Goal: Task Accomplishment & Management: Use online tool/utility

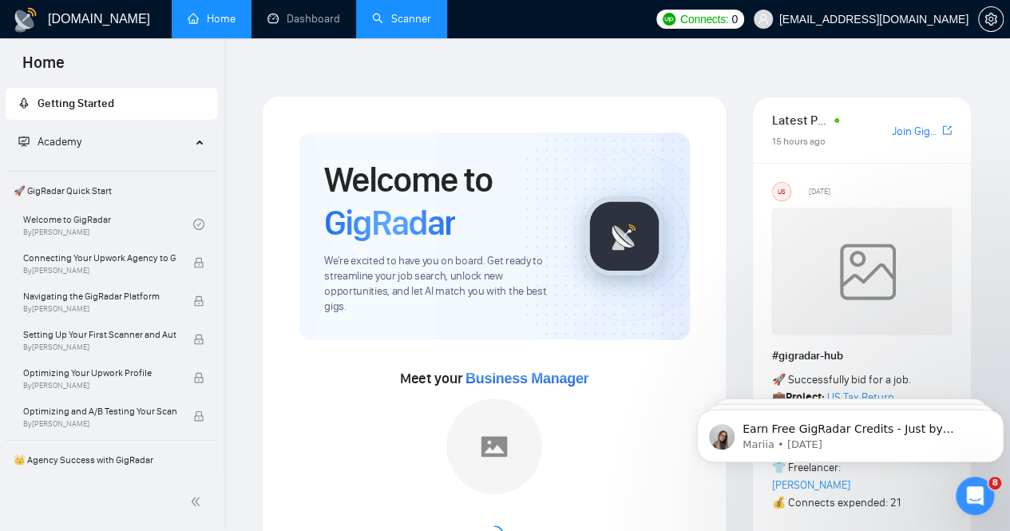
click at [391, 21] on link "Scanner" at bounding box center [401, 19] width 59 height 14
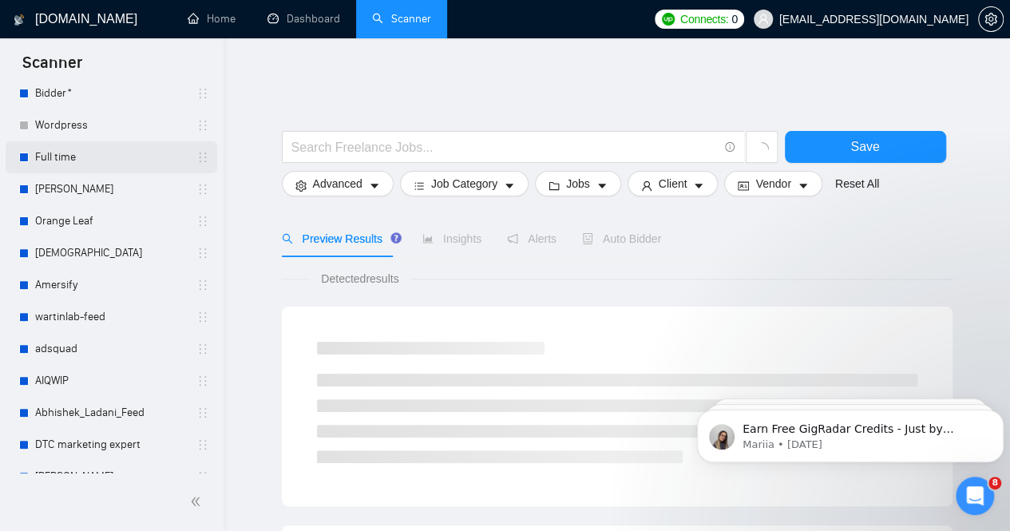
scroll to position [106, 0]
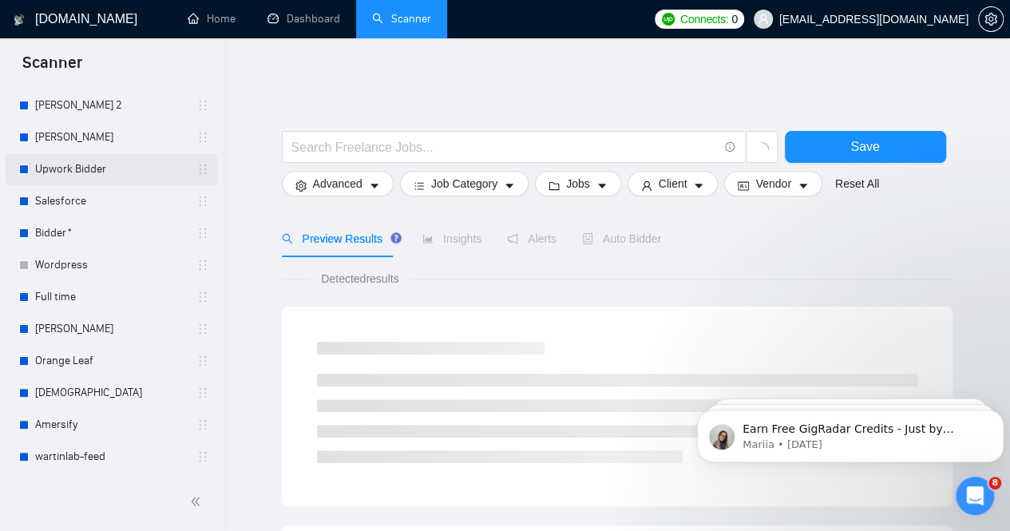
click at [74, 165] on link "Upwork Bidder" at bounding box center [111, 169] width 152 height 32
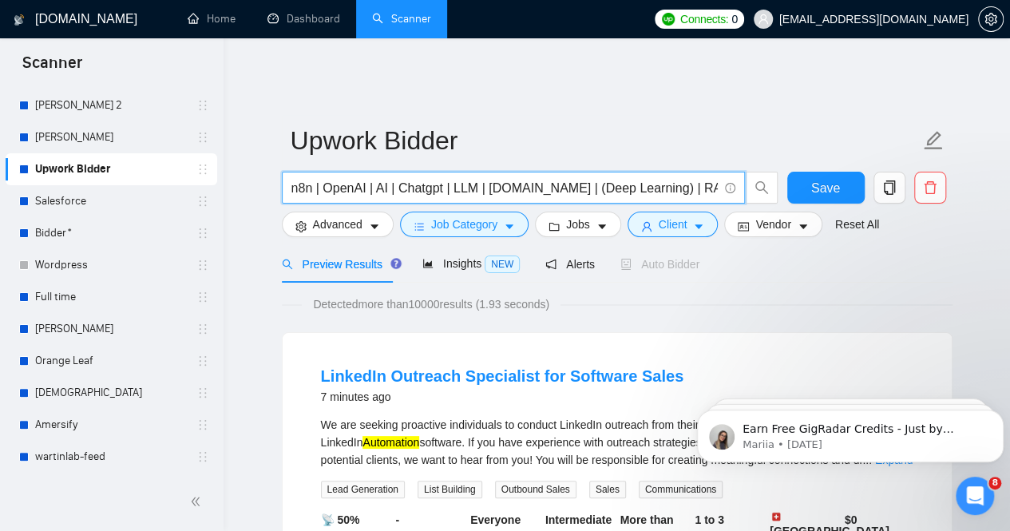
click at [551, 178] on input "n8n | OpenAI | AI | Chatgpt | LLM | [DOMAIN_NAME] | (Deep Learning) | RAG | (Ma…" at bounding box center [504, 188] width 426 height 20
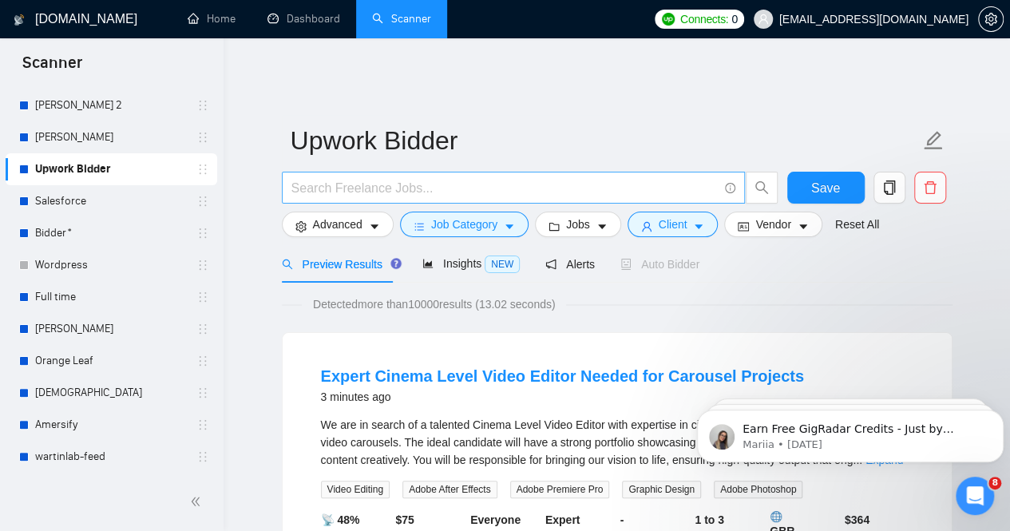
click at [329, 184] on input "text" at bounding box center [504, 188] width 426 height 20
paste input "Voice Agents"
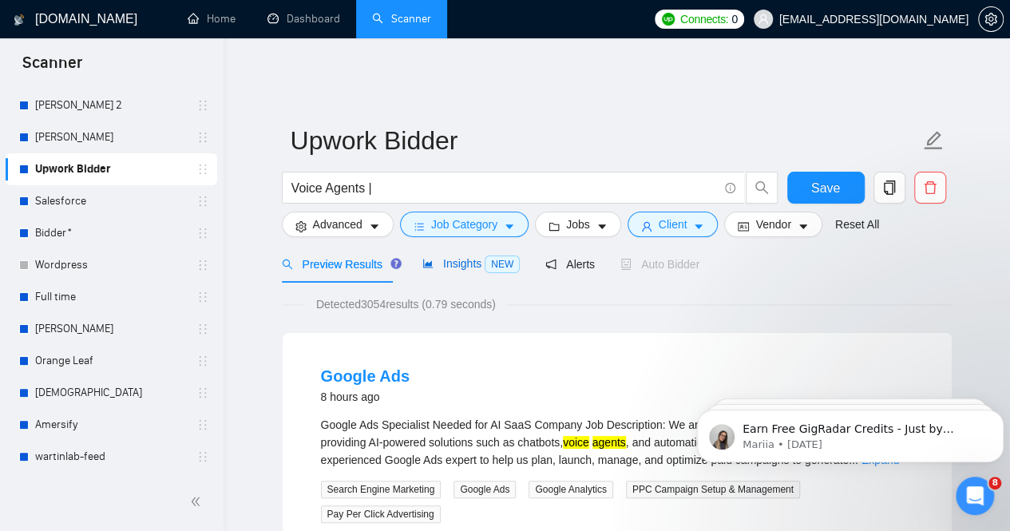
click at [459, 257] on span "Insights NEW" at bounding box center [470, 263] width 97 height 13
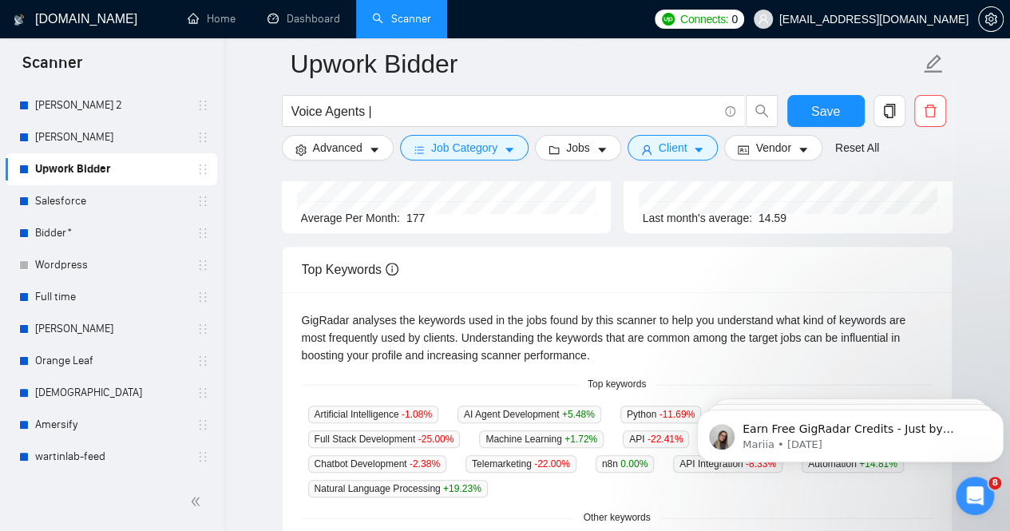
scroll to position [399, 0]
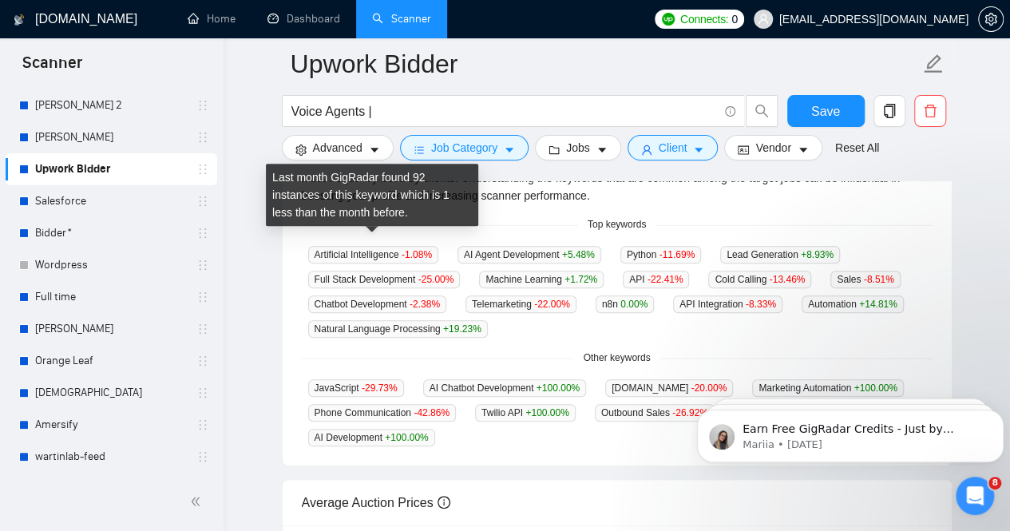
click at [415, 249] on span "-1.08 %" at bounding box center [417, 254] width 30 height 11
drag, startPoint x: 397, startPoint y: 241, endPoint x: 315, endPoint y: 234, distance: 81.8
click at [315, 246] on span "Artificial Intelligence -1.08 %" at bounding box center [373, 255] width 130 height 18
copy span "Artificial Intelligence"
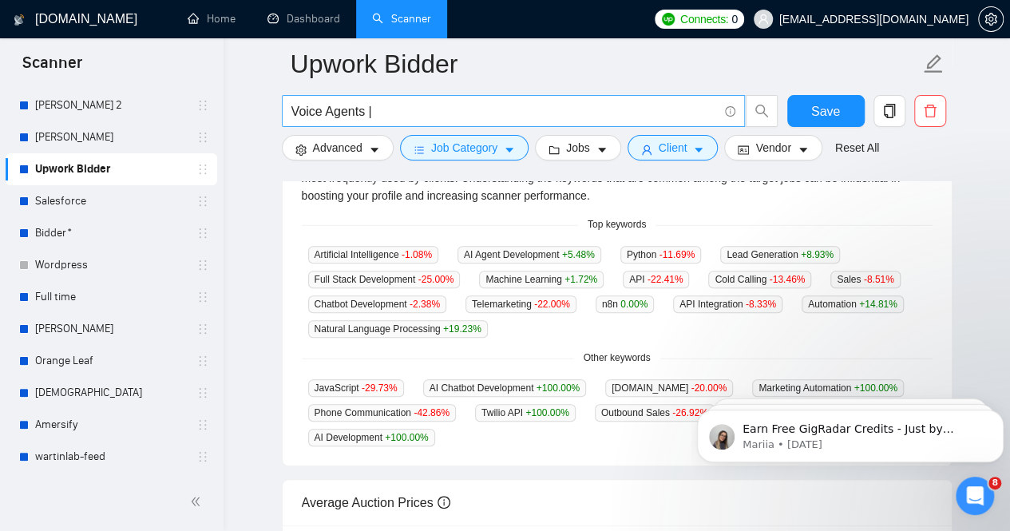
click at [436, 106] on input "Voice Agents |" at bounding box center [504, 111] width 426 height 20
paste input "Artificial Intelligence"
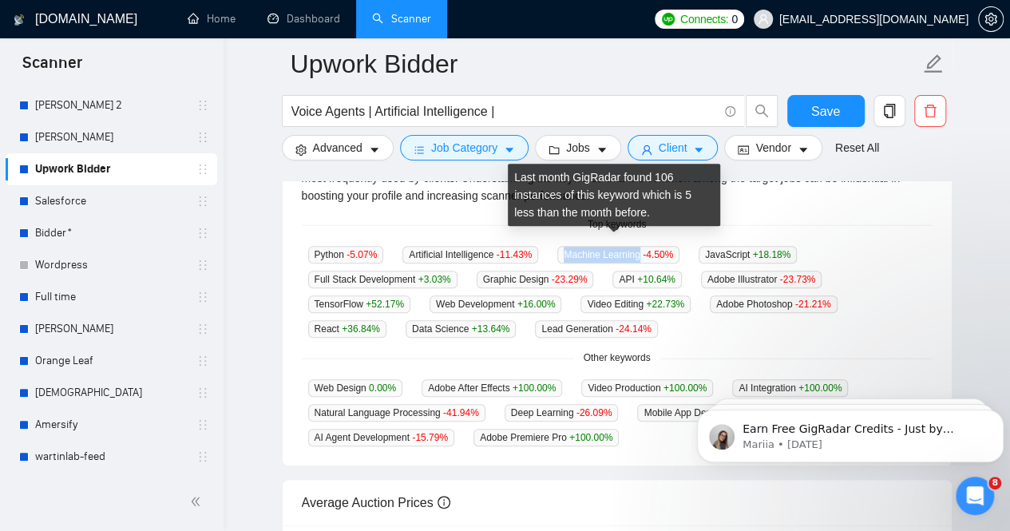
drag, startPoint x: 636, startPoint y: 244, endPoint x: 549, endPoint y: 236, distance: 87.5
click at [551, 245] on div "Machine Learning -4.50 %" at bounding box center [618, 254] width 135 height 18
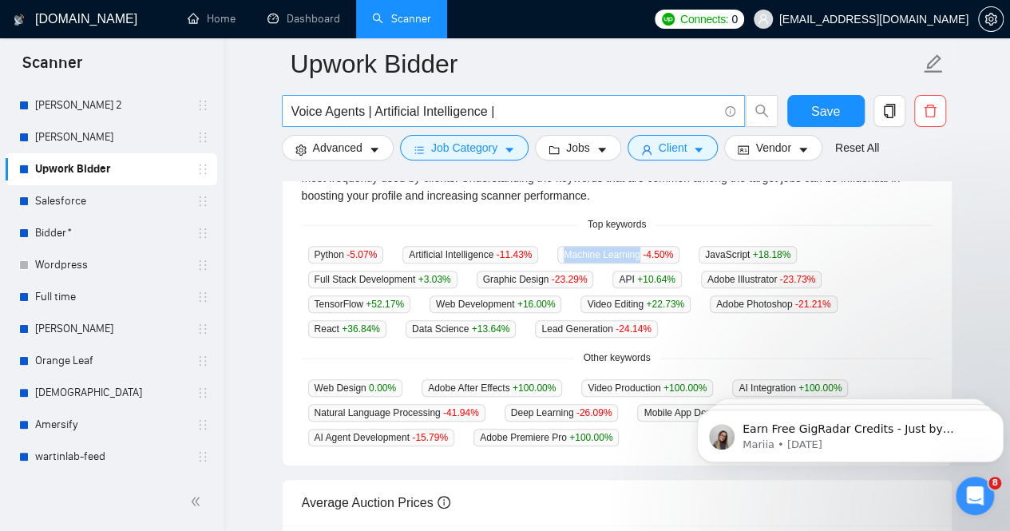
copy span "Machine Learning"
click at [521, 114] on input "Voice Agents | Artificial Intelligence |" at bounding box center [504, 111] width 426 height 20
paste input "Machine Learning"
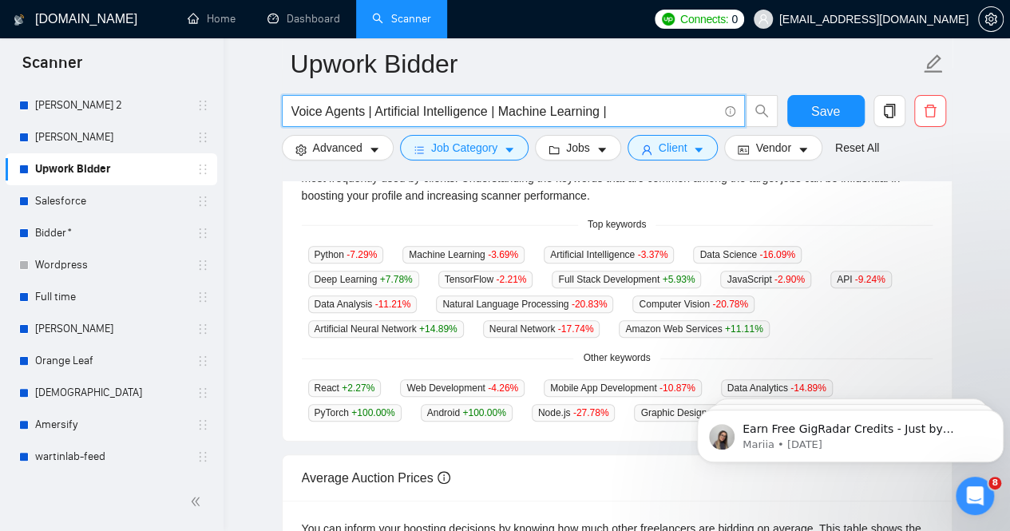
paste input "Twilio"
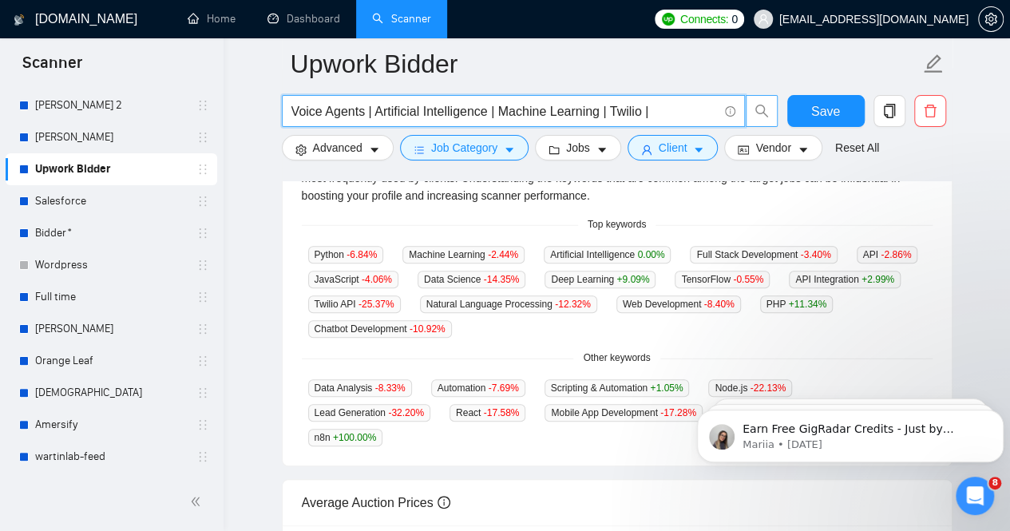
paste input "VAPI"
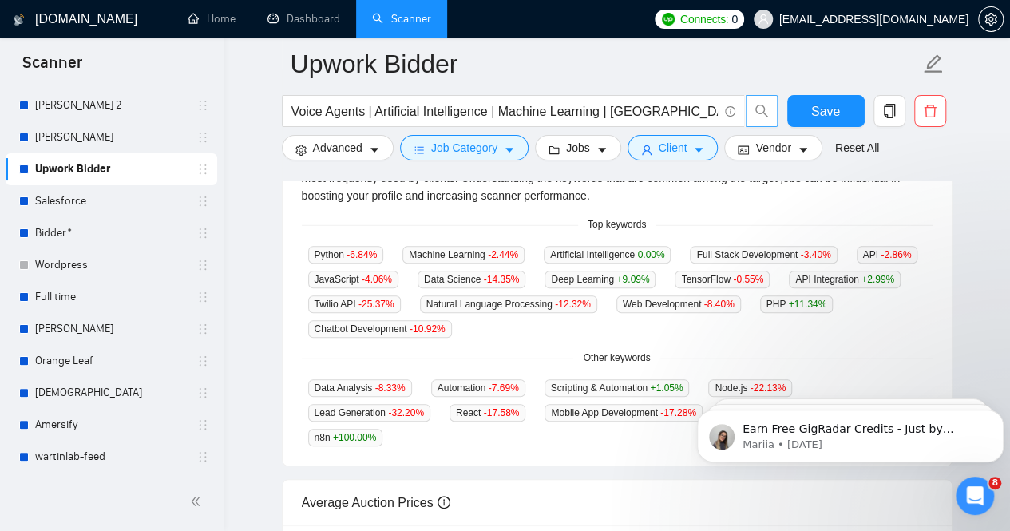
scroll to position [374, 0]
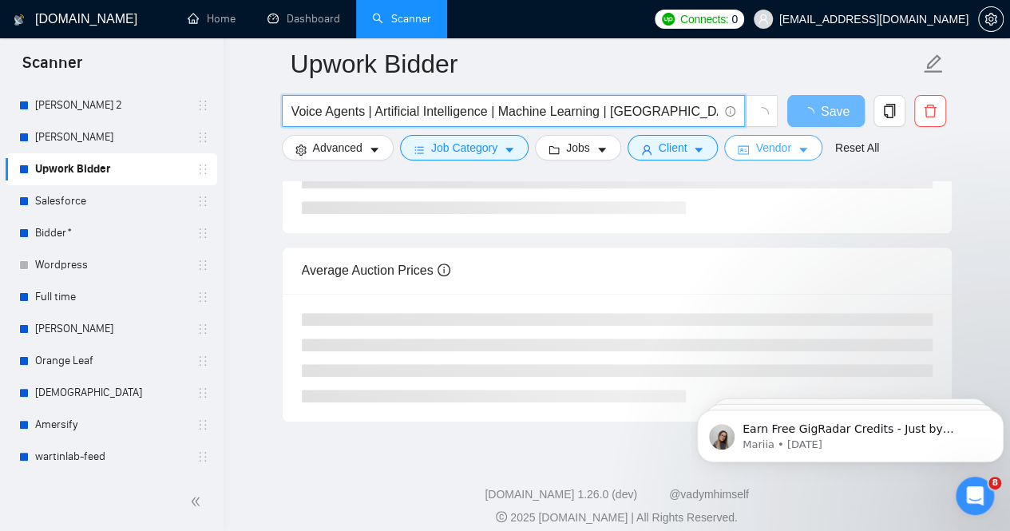
paste input "Deepgram"
click at [325, 146] on span "Advanced" at bounding box center [338, 148] width 50 height 18
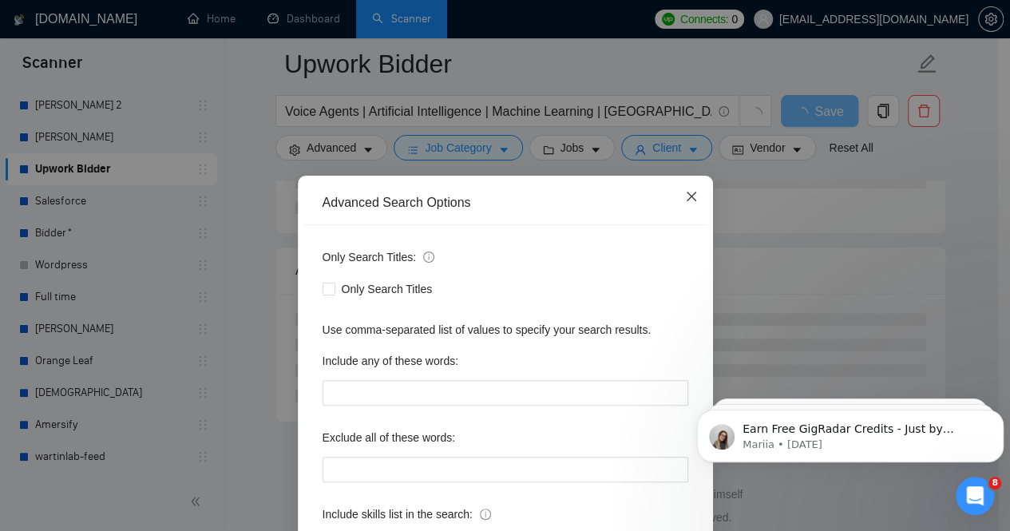
click at [694, 201] on span "Close" at bounding box center [691, 197] width 43 height 43
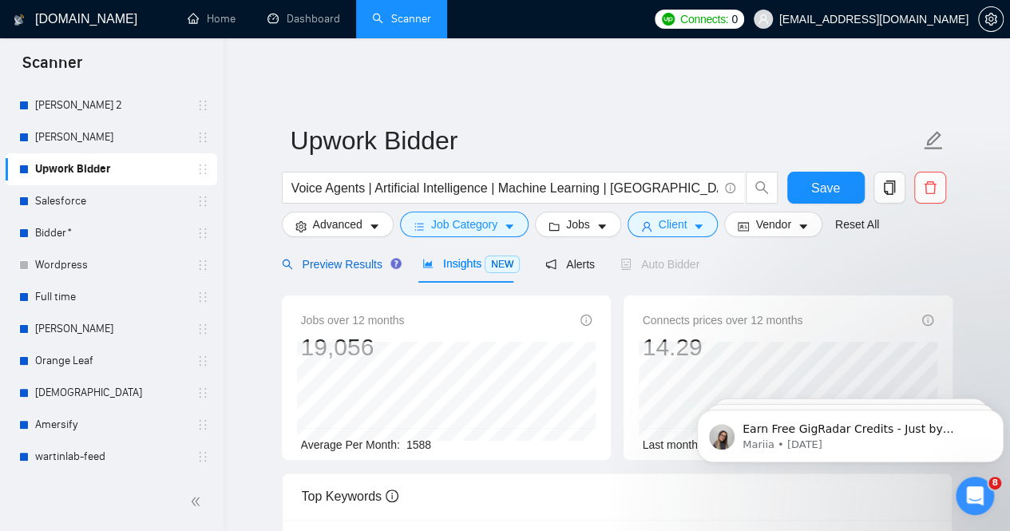
click at [338, 258] on span "Preview Results" at bounding box center [339, 264] width 115 height 13
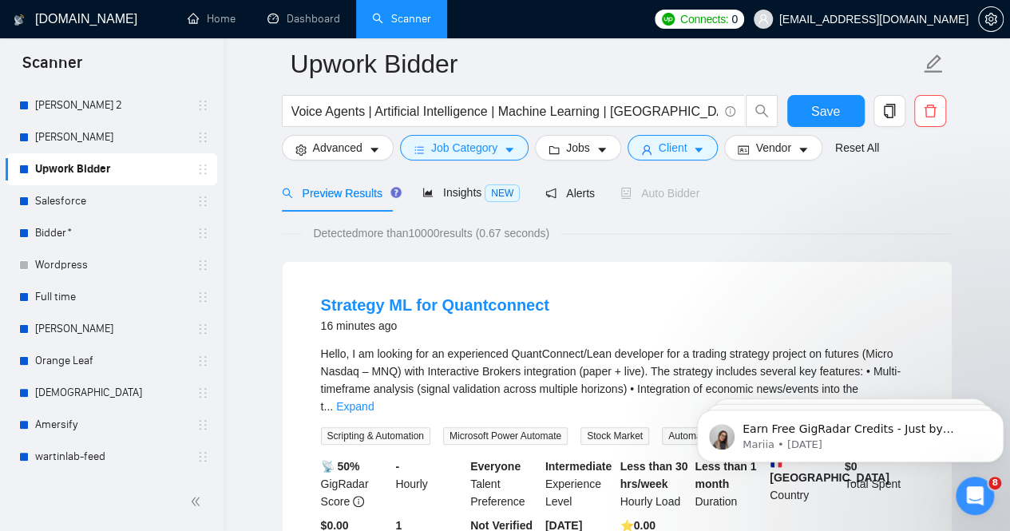
scroll to position [80, 0]
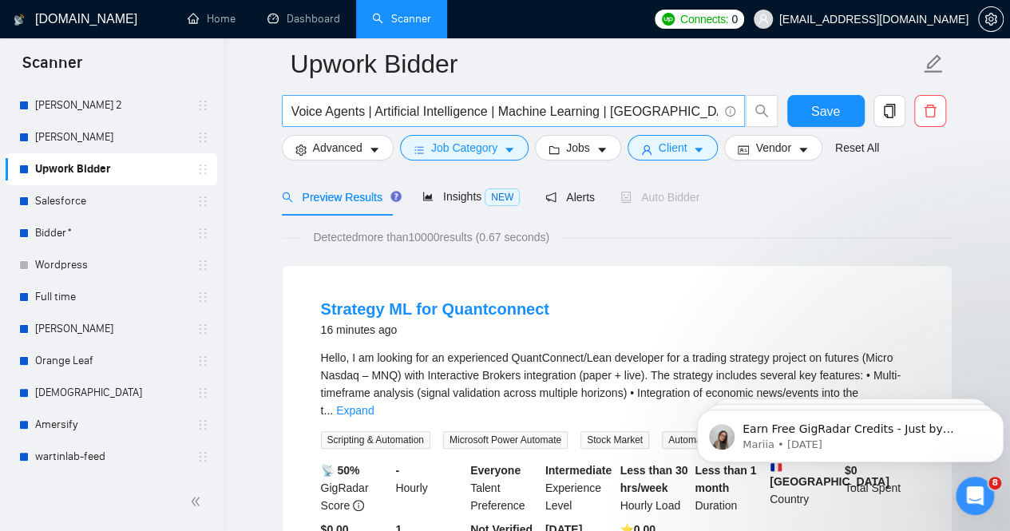
click at [296, 112] on input "Voice Agents | Artificial Intelligence | Machine Learning | [GEOGRAPHIC_DATA] |…" at bounding box center [504, 111] width 426 height 20
paste input "AssemblyAI"
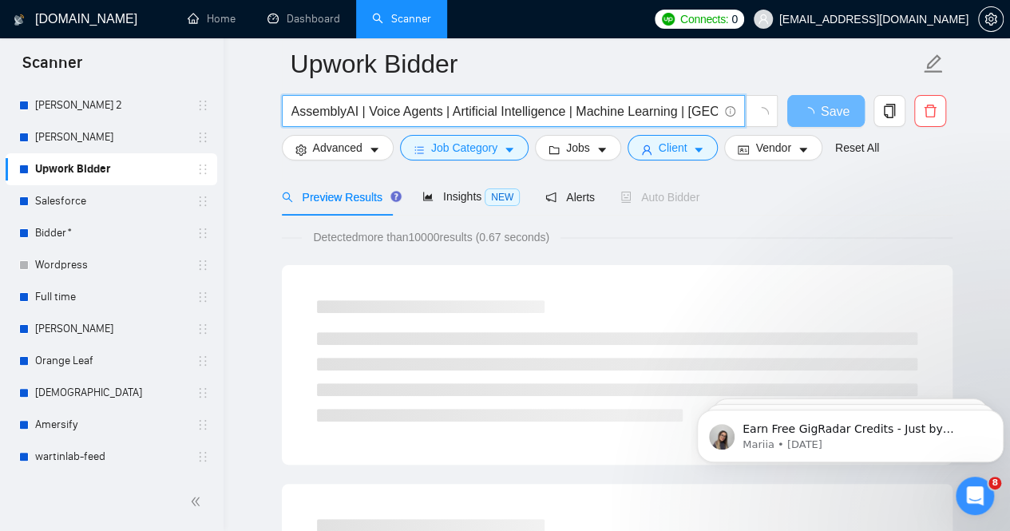
click at [299, 115] on input "AssemblyAI | Voice Agents | Artificial Intelligence | Machine Learning | [GEOGR…" at bounding box center [504, 111] width 426 height 20
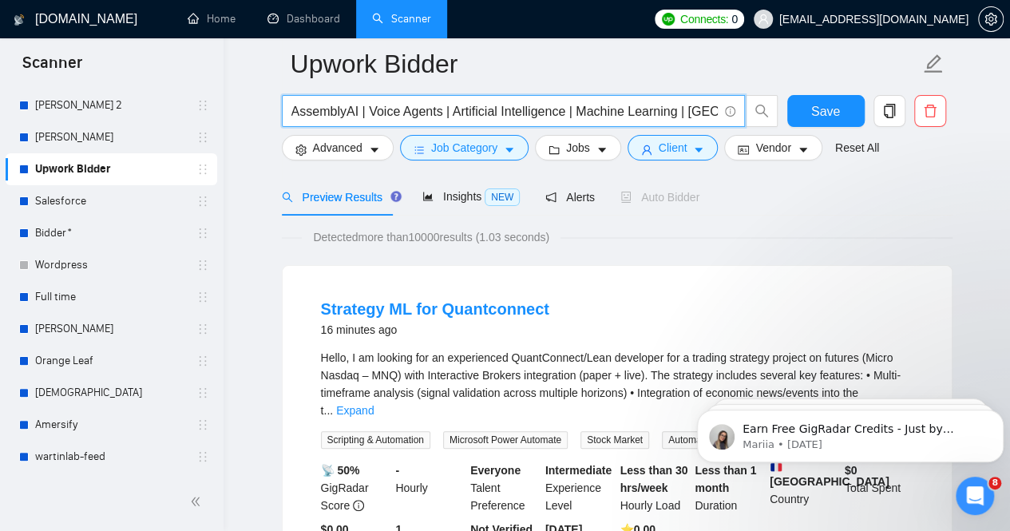
paste input "ElevenLabs"
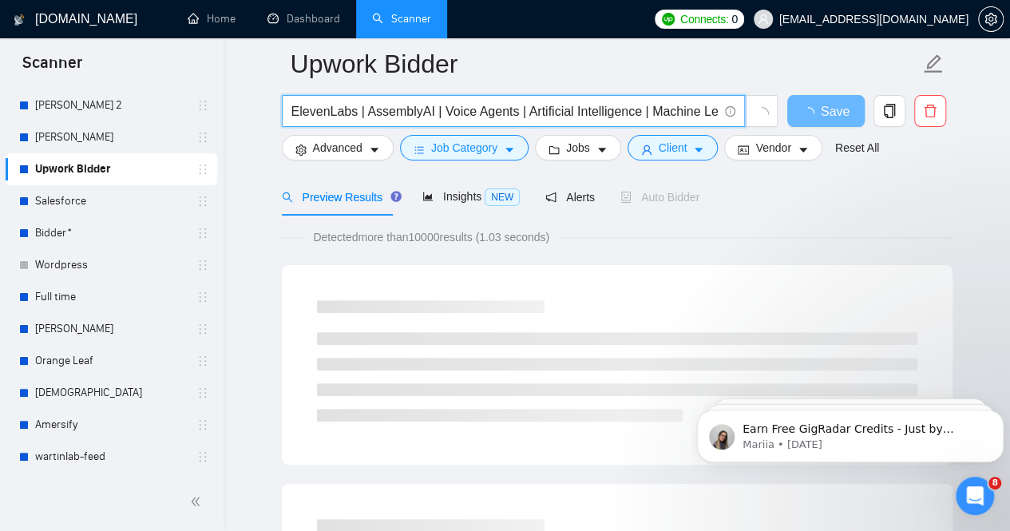
click at [296, 109] on input "ElevenLabs | AssemblyAI | Voice Agents | Artificial Intelligence | Machine Lear…" at bounding box center [504, 111] width 426 height 20
paste input "Speechmatics"
click at [298, 112] on input "Speechmatics | ElevenLabs | AssemblyAI | Voice Agents | Artificial Intelligence…" at bounding box center [504, 111] width 426 height 20
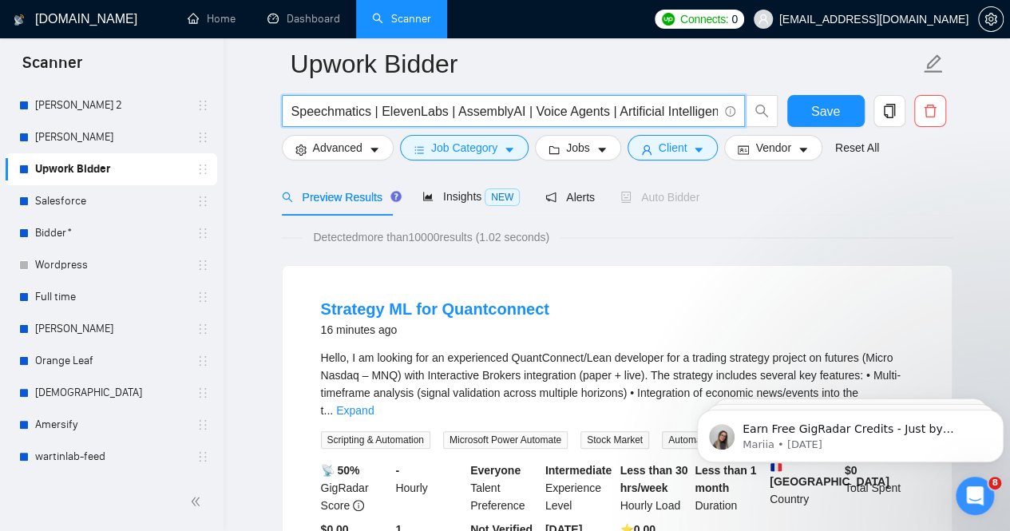
paste input "Chat Agents"
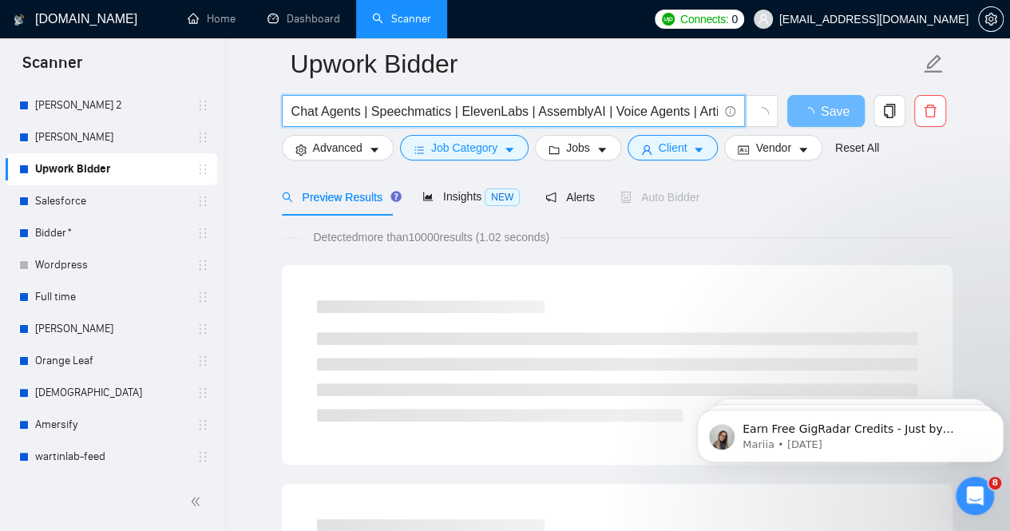
click at [296, 109] on input "Chat Agents | Speechmatics | ElevenLabs | AssemblyAI | Voice Agents | Artificia…" at bounding box center [504, 111] width 426 height 20
paste input "Rasa"
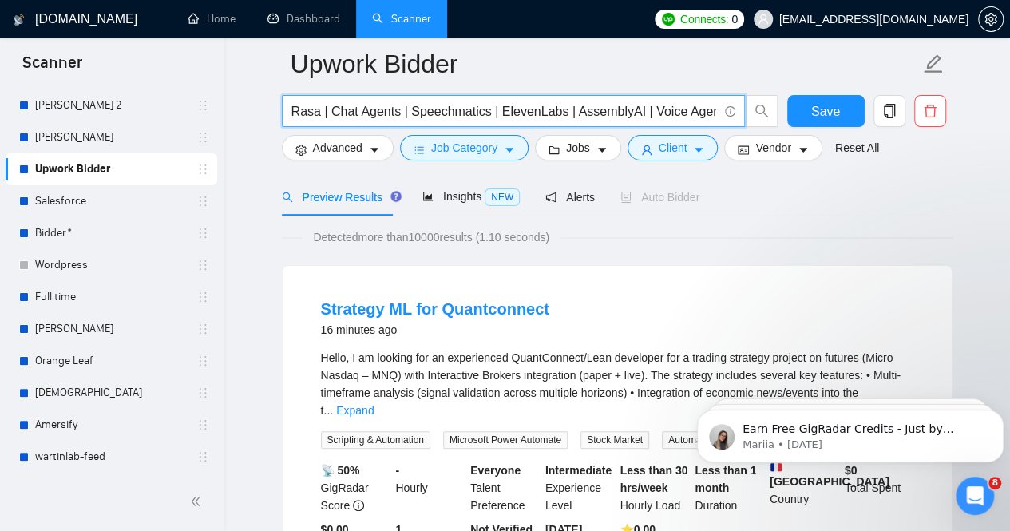
click at [295, 106] on input "Rasa | Chat Agents | Speechmatics | ElevenLabs | AssemblyAI | Voice Agents | Ar…" at bounding box center [504, 111] width 426 height 20
paste input "Botpress"
click at [297, 110] on input "Botpress | Rasa | Chat Agents | Speechmatics | ElevenLabs | AssemblyAI | Voice …" at bounding box center [504, 111] width 426 height 20
paste input "Dialogflow CX/ES"
click at [295, 109] on input "Dialogflow CX/ES | Botpress | Rasa | Chat Agents | Speechmatics | ElevenLabs | …" at bounding box center [504, 111] width 426 height 20
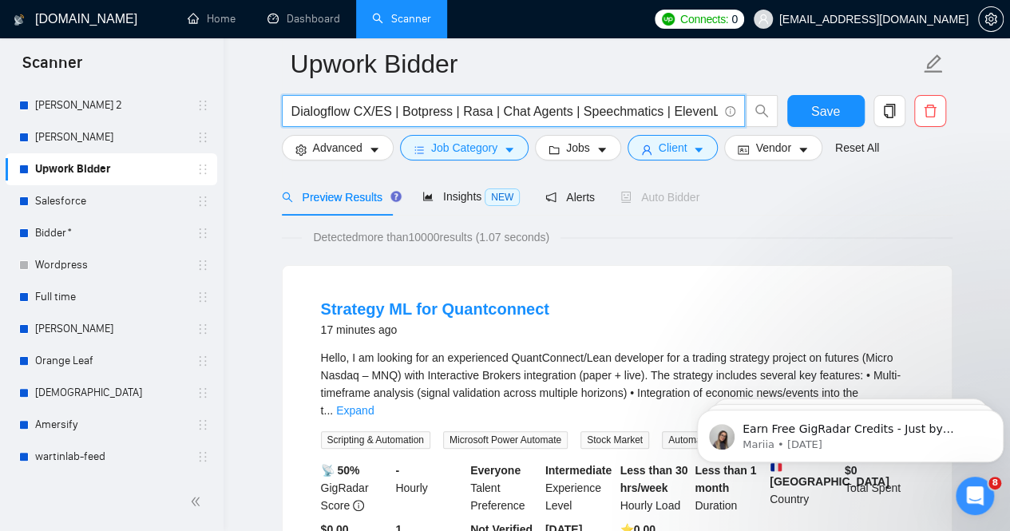
paste input "Microsoft Bot Framework,"
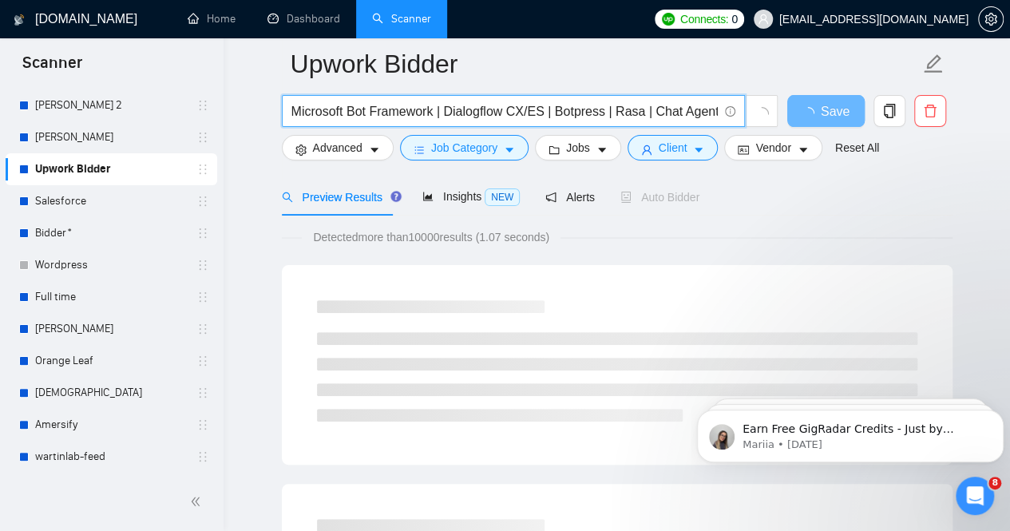
click at [297, 113] on input "Microsoft Bot Framework | Dialogflow CX/ES | Botpress | Rasa | Chat Agents | Sp…" at bounding box center [504, 111] width 426 height 20
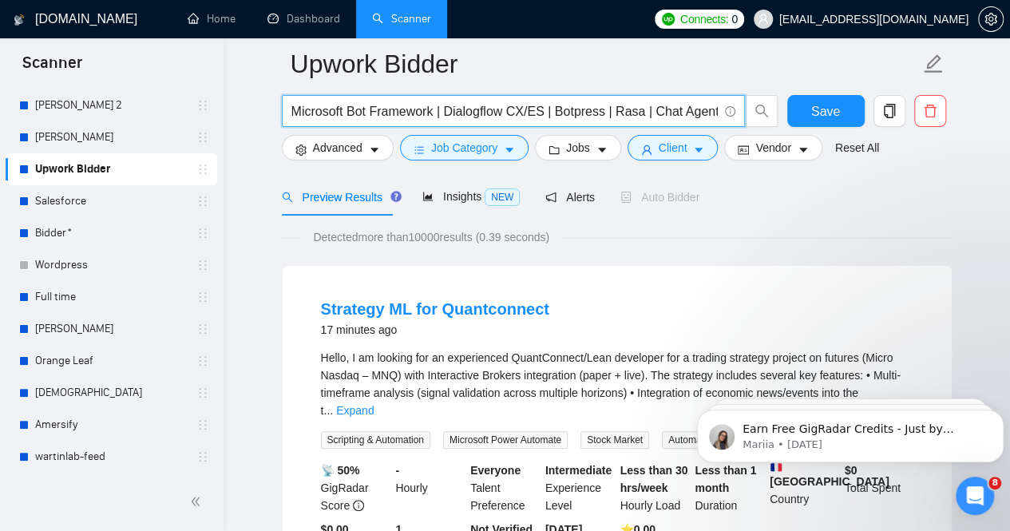
paste input "Cognigy"
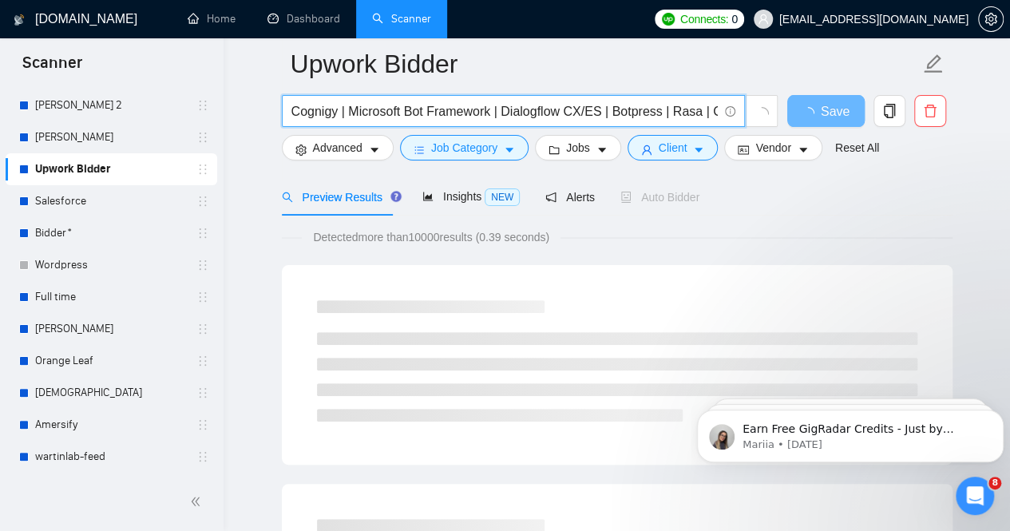
click at [298, 109] on input "Cognigy | Microsoft Bot Framework | Dialogflow CX/ES | Botpress | Rasa | Chat A…" at bounding box center [504, 111] width 426 height 20
paste input "Omnichannel Messaging"
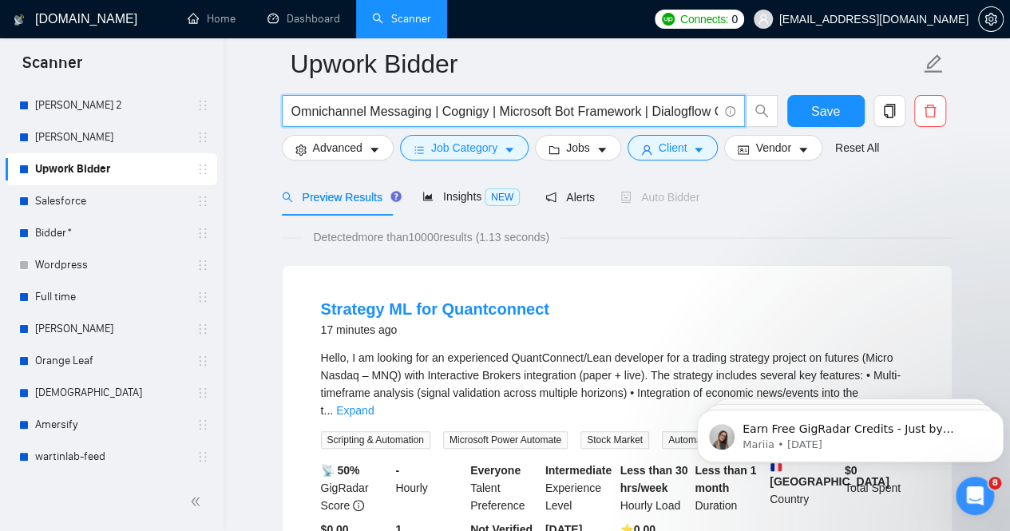
click at [294, 113] on input "Omnichannel Messaging | Cognigy | Microsoft Bot Framework | Dialogflow CX/ES | …" at bounding box center [504, 111] width 426 height 20
paste input "WhatsApp API"
click at [299, 108] on input "WhatsApp API | Omnichannel Messaging | Cognigy | Microsoft Bot Framework | Dial…" at bounding box center [504, 111] width 426 height 20
paste input "Messenger API"
click at [292, 109] on input "Messenger API | WhatsApp API | Omnichannel Messaging | Cognigy | Microsoft Bot …" at bounding box center [504, 111] width 426 height 20
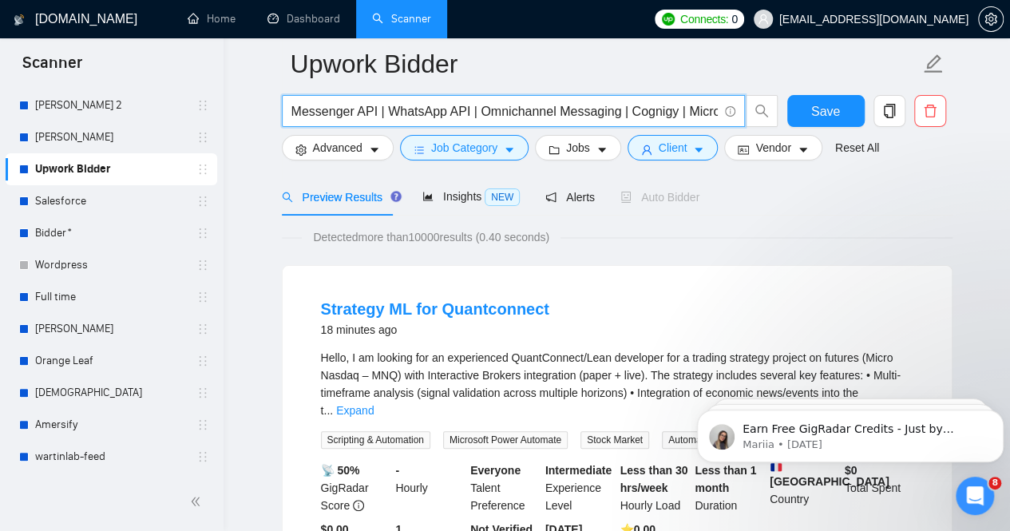
paste input "Slack bots,"
click at [294, 109] on input "Slack bots | Messenger API | WhatsApp API | Omnichannel Messaging | Cognigy | M…" at bounding box center [504, 111] width 426 height 20
paste input "Discord bots,"
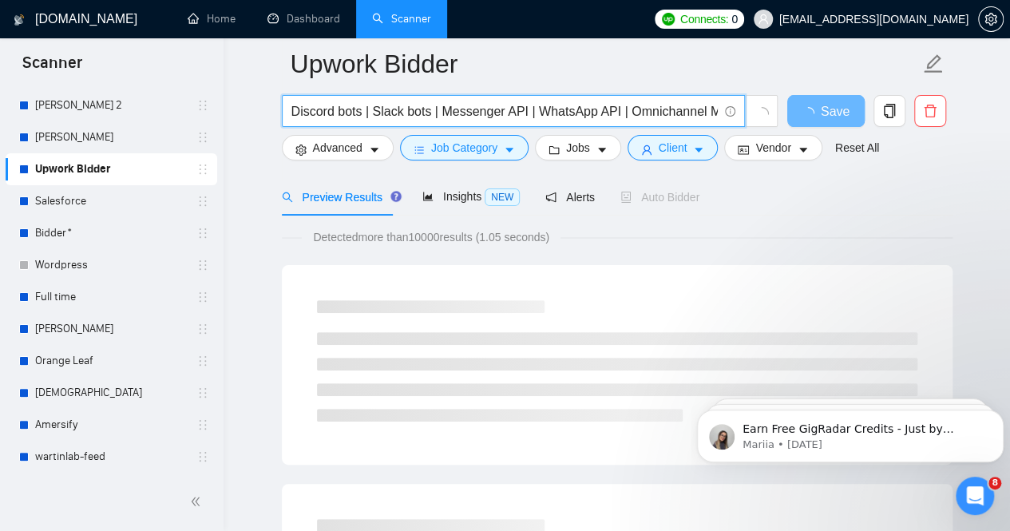
click at [297, 112] on input "Discord bots | Slack bots | Messenger API | WhatsApp API | Omnichannel Messagin…" at bounding box center [504, 111] width 426 height 20
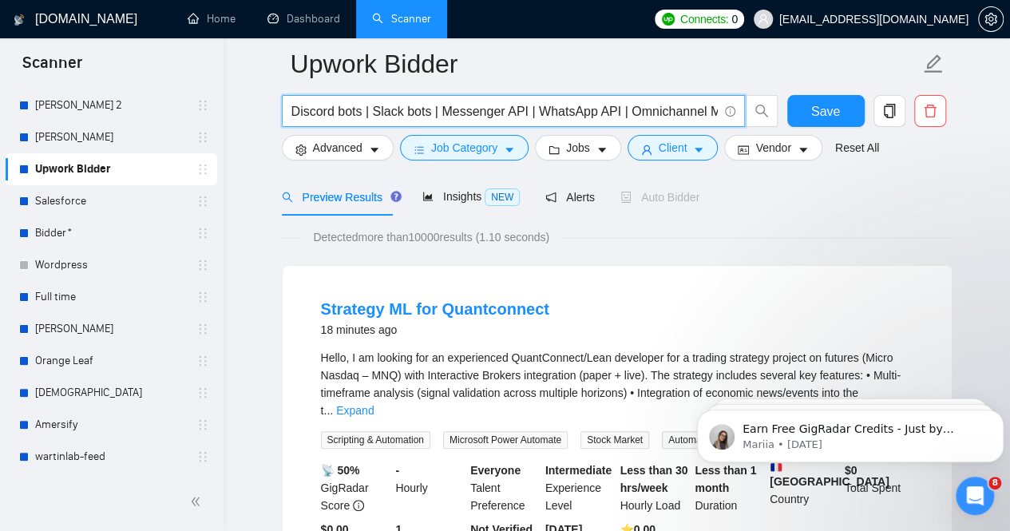
paste input "Telegram bots"
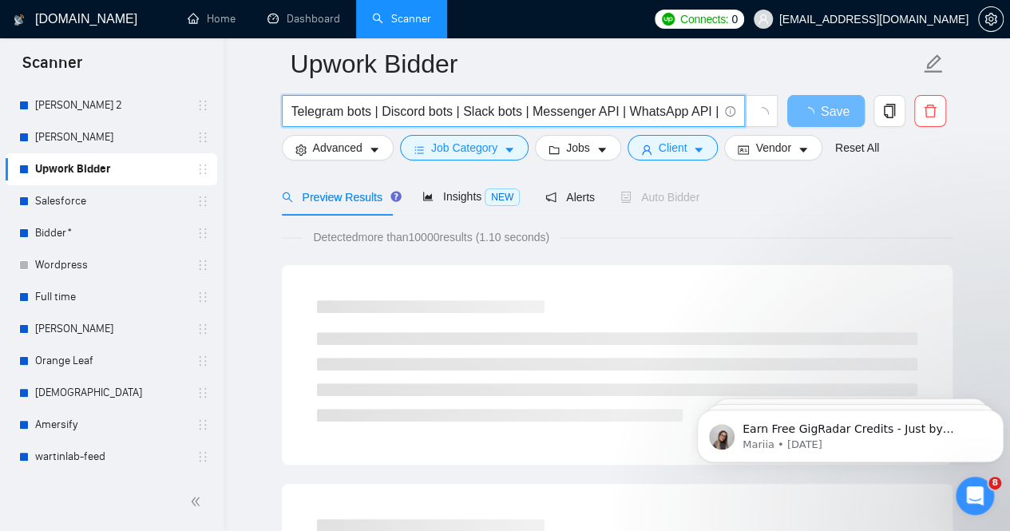
click at [295, 109] on input "Telegram bots | Discord bots | Slack bots | Messenger API | WhatsApp API | Omni…" at bounding box center [504, 111] width 426 height 20
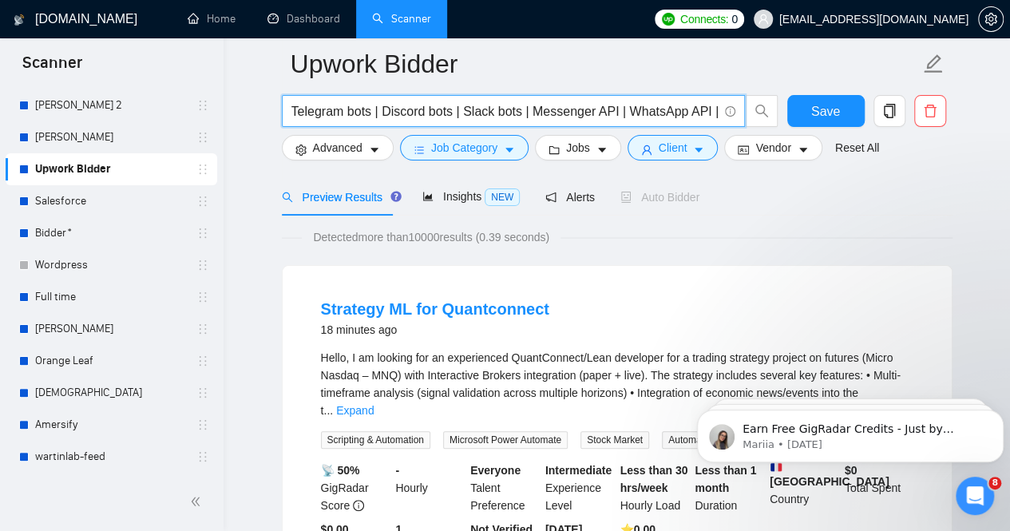
paste input "n8n"
click at [294, 111] on input "n8n | Telegram bots | Discord bots | Slack bots | Messenger API | WhatsApp API …" at bounding box center [504, 111] width 426 height 20
paste input "[DOMAIN_NAME]"
drag, startPoint x: 294, startPoint y: 113, endPoint x: 323, endPoint y: 117, distance: 29.1
click at [294, 113] on input "[DOMAIN_NAME] | n8n | Telegram bots | Discord bots | Slack bots | Messenger API…" at bounding box center [504, 111] width 426 height 20
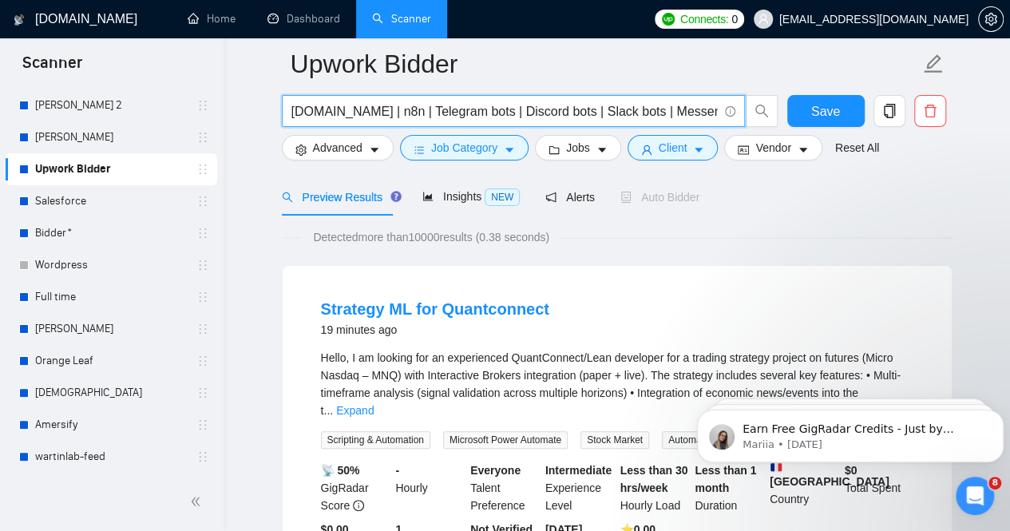
paste input "Zapier"
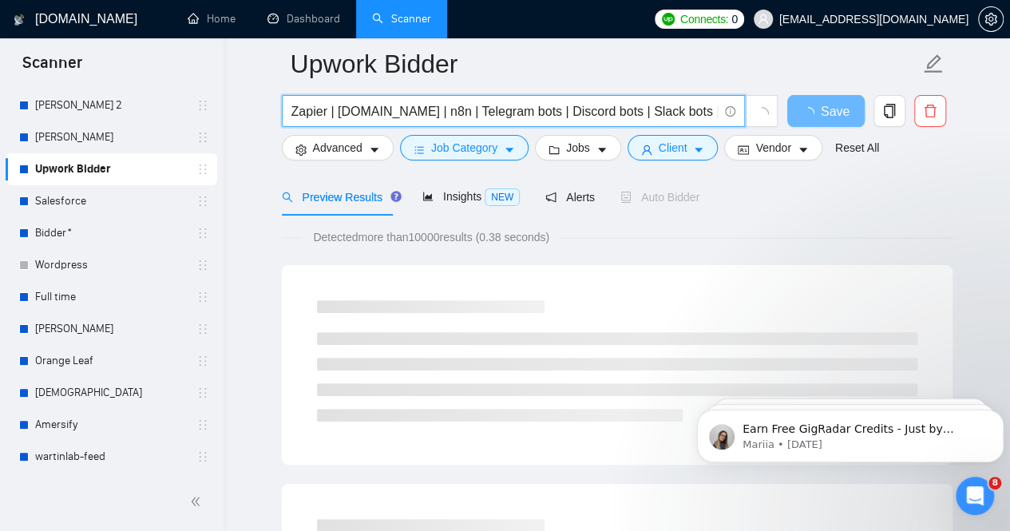
click at [294, 110] on input "Zapier | [DOMAIN_NAME] | n8n | Telegram bots | Discord bots | Slack bots | Mess…" at bounding box center [504, 111] width 426 height 20
paste input "[DOMAIN_NAME]"
click at [293, 106] on input "[DOMAIN_NAME] | Zapier | [DOMAIN_NAME] | n8n | Telegram bots | Discord bots | S…" at bounding box center [504, 111] width 426 height 20
paste input "Workato"
click at [297, 108] on input "Workato | [DOMAIN_NAME] | Zapier | [DOMAIN_NAME] | n8n | Telegram bots | Discor…" at bounding box center [504, 111] width 426 height 20
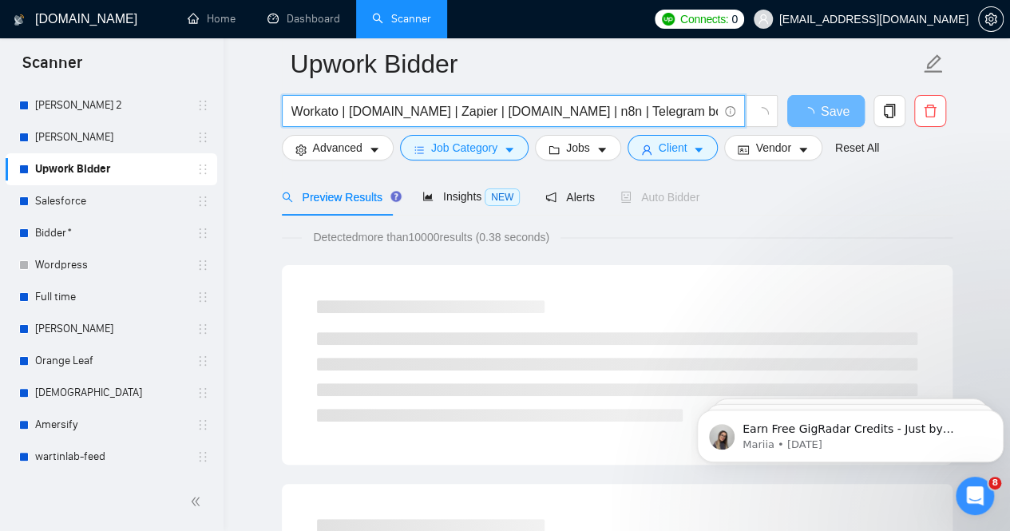
paste input "Azure Logic Apps"
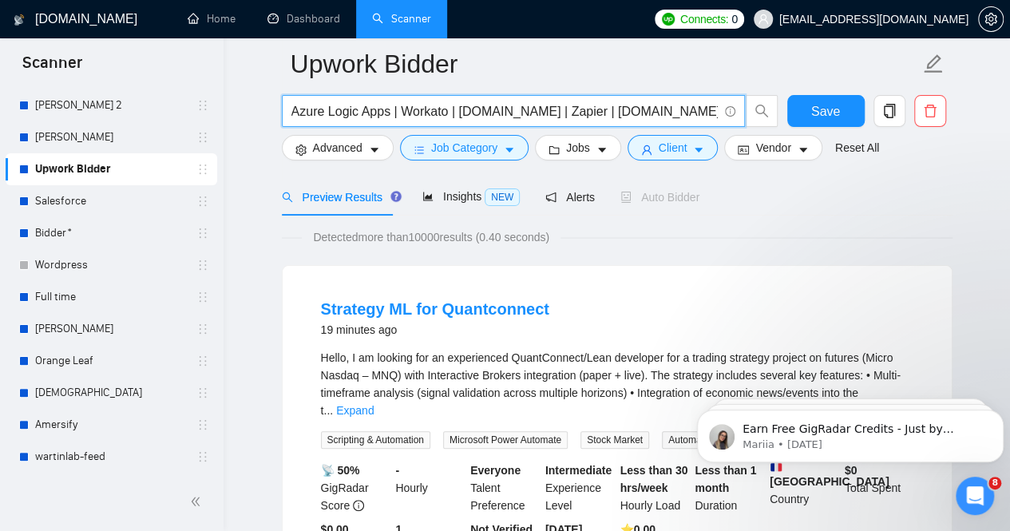
click at [296, 108] on input "Azure Logic Apps | Workato | [DOMAIN_NAME] | Zapier | [DOMAIN_NAME] | n8n | Tel…" at bounding box center [504, 111] width 426 height 20
paste input "Power Automate"
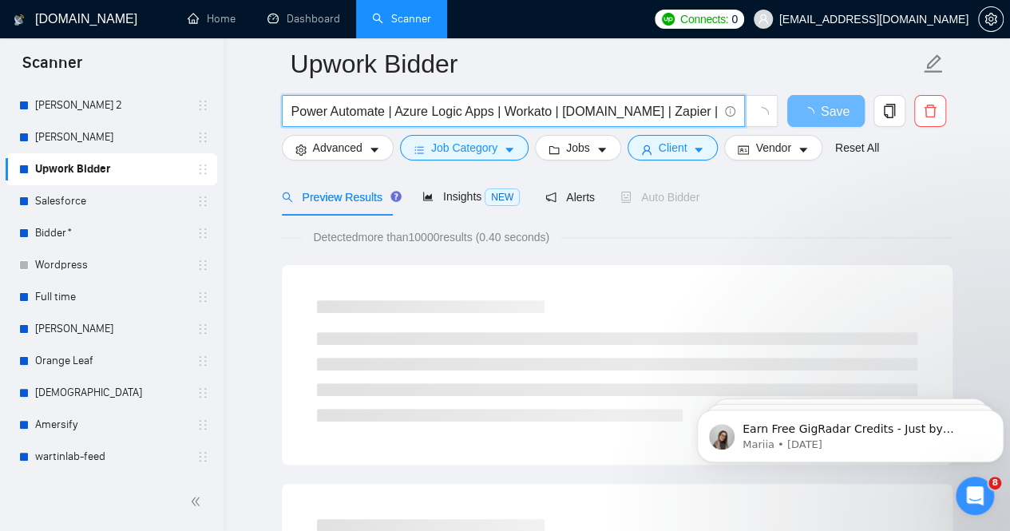
click at [294, 109] on input "Power Automate | Azure Logic Apps | Workato | [DOMAIN_NAME] | Zapier | [DOMAIN_…" at bounding box center [504, 111] width 426 height 20
paste input "Google Cloud Workflows"
click at [297, 107] on input "Google Cloud Workflows | Power Automate | Azure Logic Apps | Workato | [DOMAIN_…" at bounding box center [504, 111] width 426 height 20
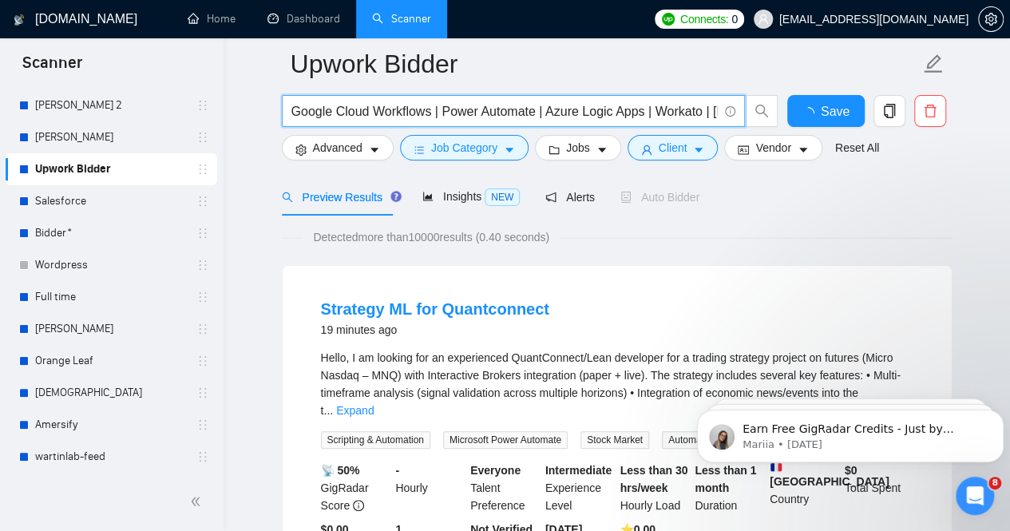
paste input "AWS Step Functions"
click at [785, 228] on div "Detected more than 10000 results (0.40 seconds)" at bounding box center [617, 237] width 671 height 18
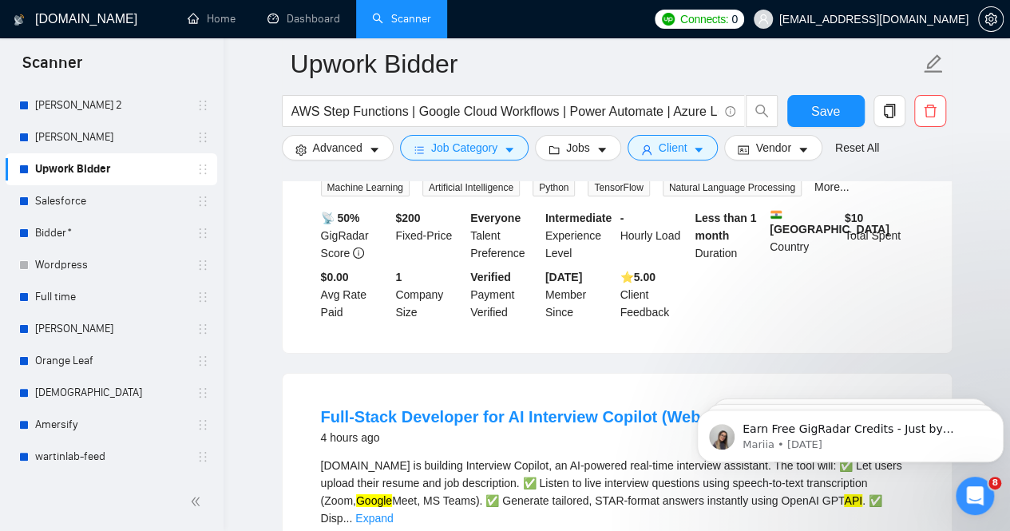
scroll to position [2555, 0]
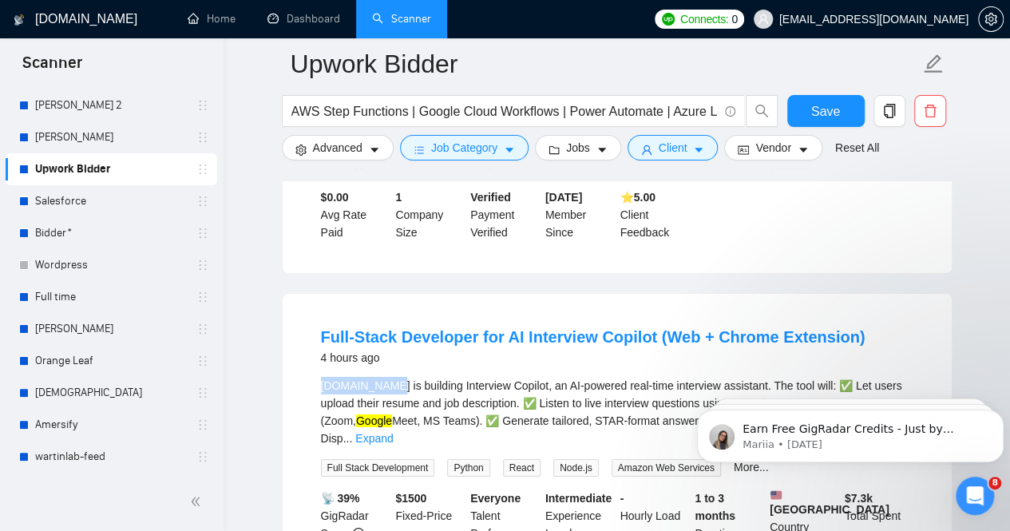
drag, startPoint x: 389, startPoint y: 282, endPoint x: 321, endPoint y: 276, distance: 68.2
click at [321, 377] on div "[DOMAIN_NAME] is building Interview Copilot, an AI-powered real-time interview …" at bounding box center [617, 412] width 593 height 70
copy div "[DOMAIN_NAME]"
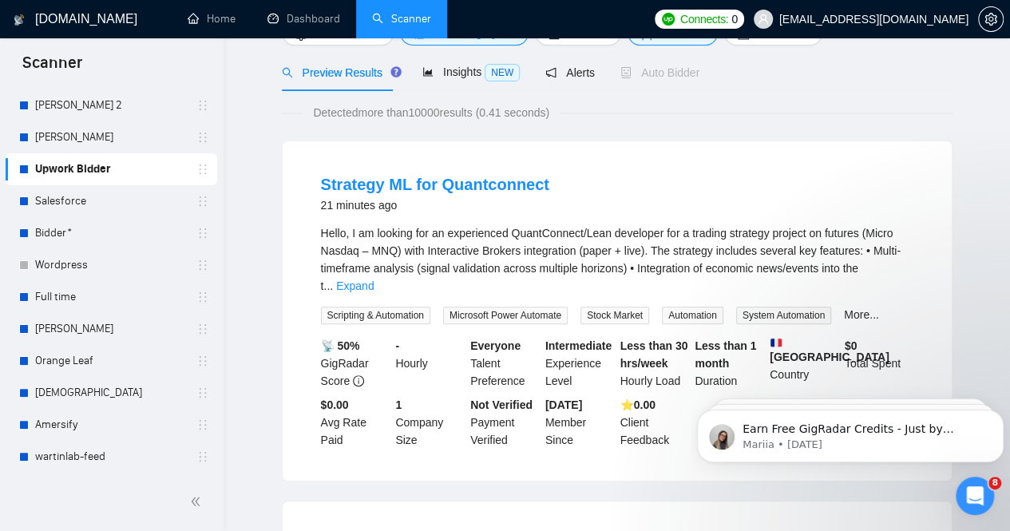
scroll to position [0, 0]
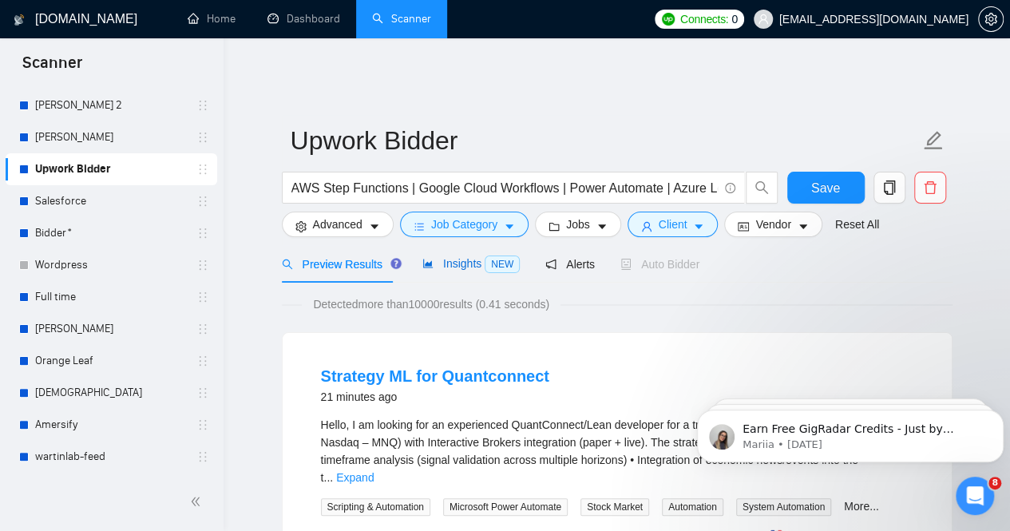
click at [455, 257] on span "Insights NEW" at bounding box center [470, 263] width 97 height 13
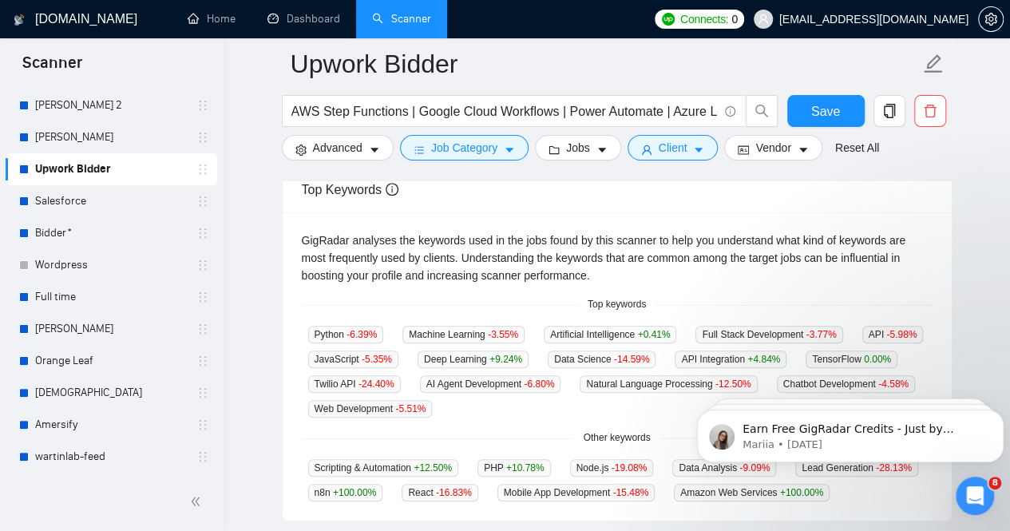
scroll to position [319, 0]
drag, startPoint x: 519, startPoint y: 369, endPoint x: 405, endPoint y: 369, distance: 114.2
click at [405, 369] on div "Python -6.39 % Machine Learning -3.55 % Artificial Intelligence +0.41 % Full St…" at bounding box center [617, 371] width 631 height 93
click at [457, 392] on div "Python -6.39 % Machine Learning -3.55 % Artificial Intelligence +0.41 % Full St…" at bounding box center [617, 371] width 631 height 93
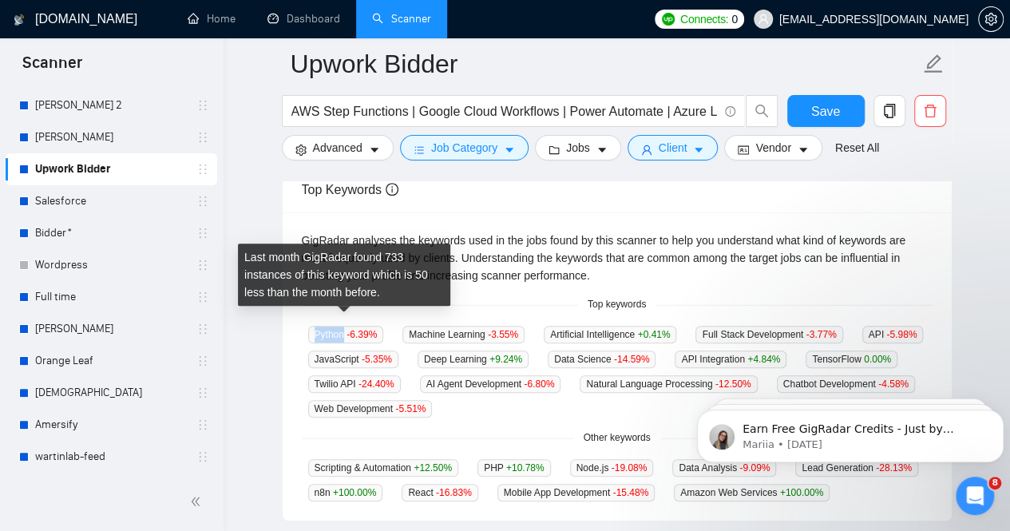
drag, startPoint x: 341, startPoint y: 324, endPoint x: 314, endPoint y: 323, distance: 27.2
click at [314, 326] on span "Python -6.39 %" at bounding box center [346, 335] width 76 height 18
copy span "Python"
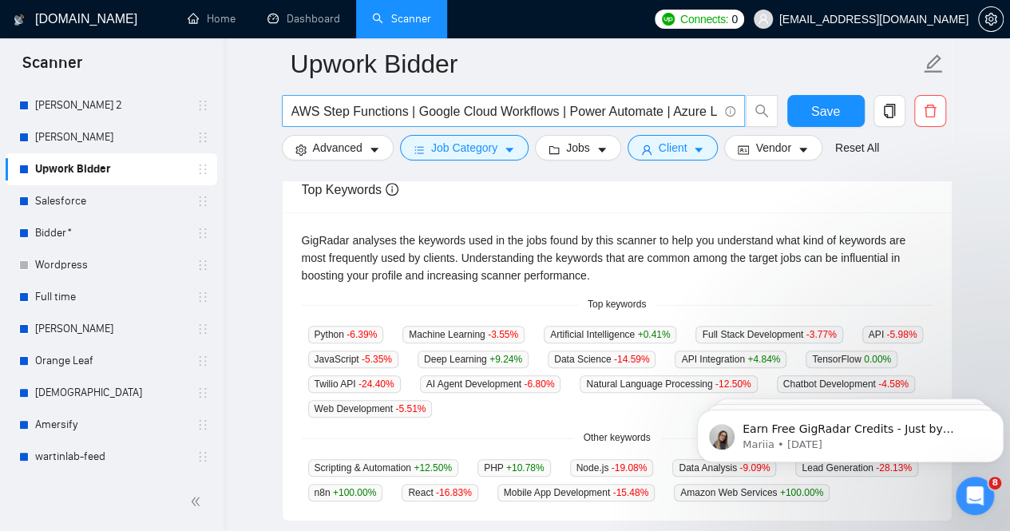
click at [295, 108] on input "AWS Step Functions | Google Cloud Workflows | Power Automate | Azure Logic Apps…" at bounding box center [504, 111] width 426 height 20
paste input "Python"
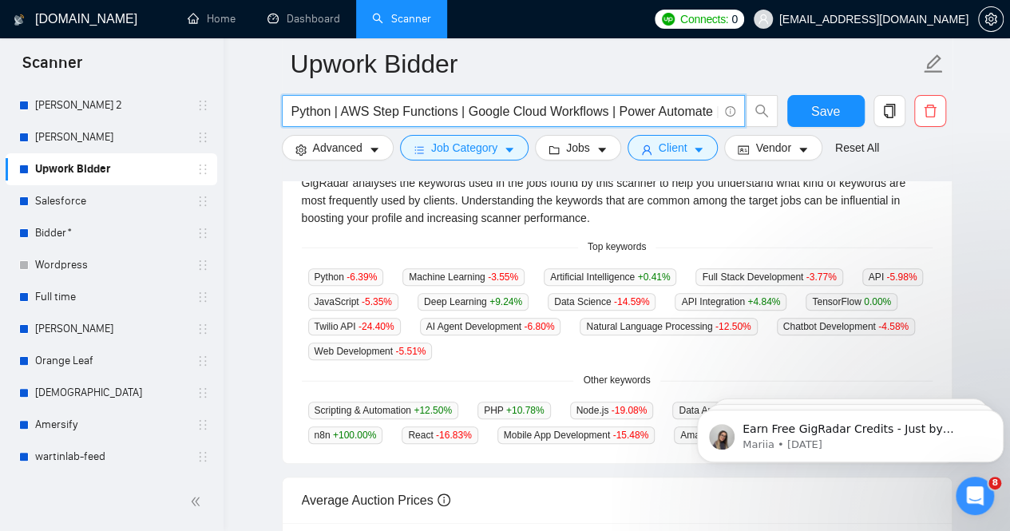
scroll to position [399, 0]
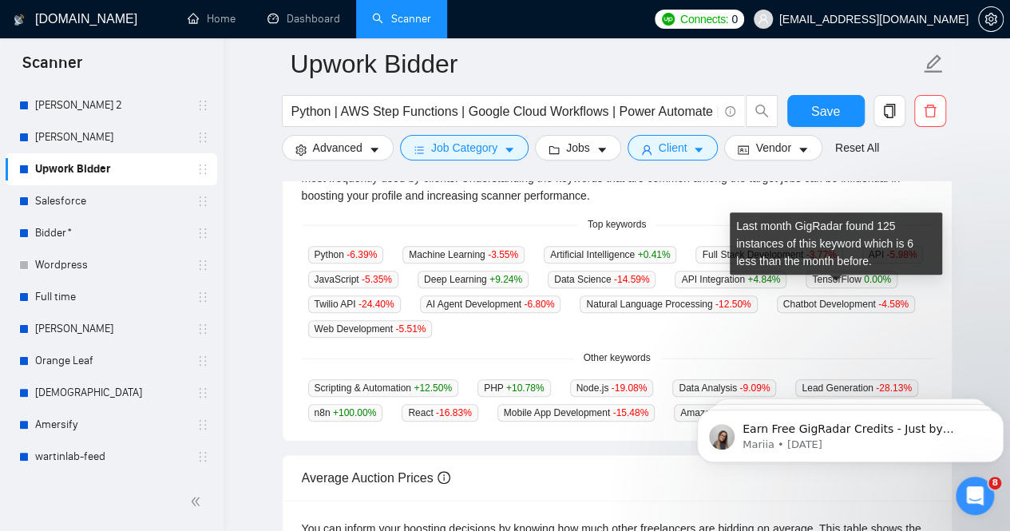
click at [868, 295] on span "Chatbot Development -4.58 %" at bounding box center [846, 304] width 138 height 18
drag, startPoint x: 808, startPoint y: 292, endPoint x: 775, endPoint y: 293, distance: 33.5
click at [777, 295] on span "Chatbot Development -4.58 %" at bounding box center [846, 304] width 138 height 18
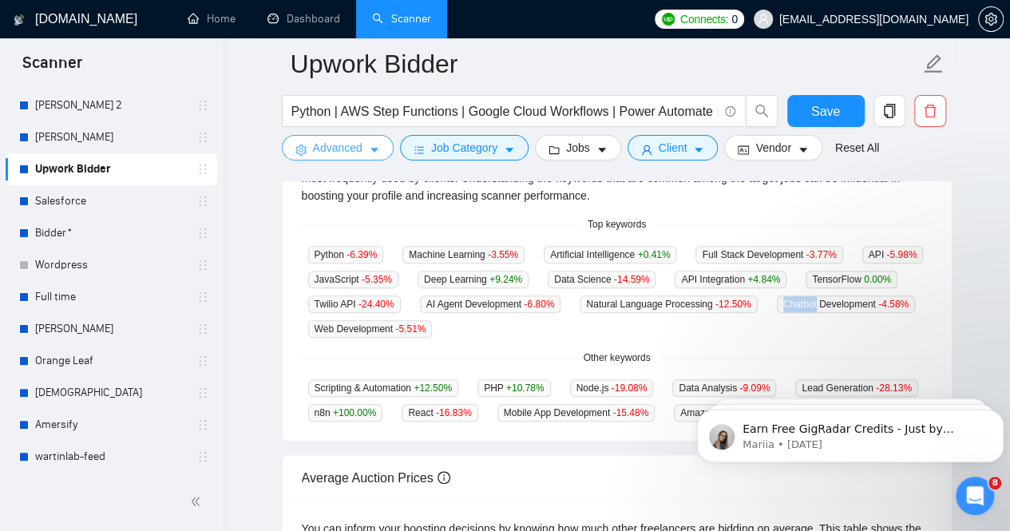
copy span "Chatbot"
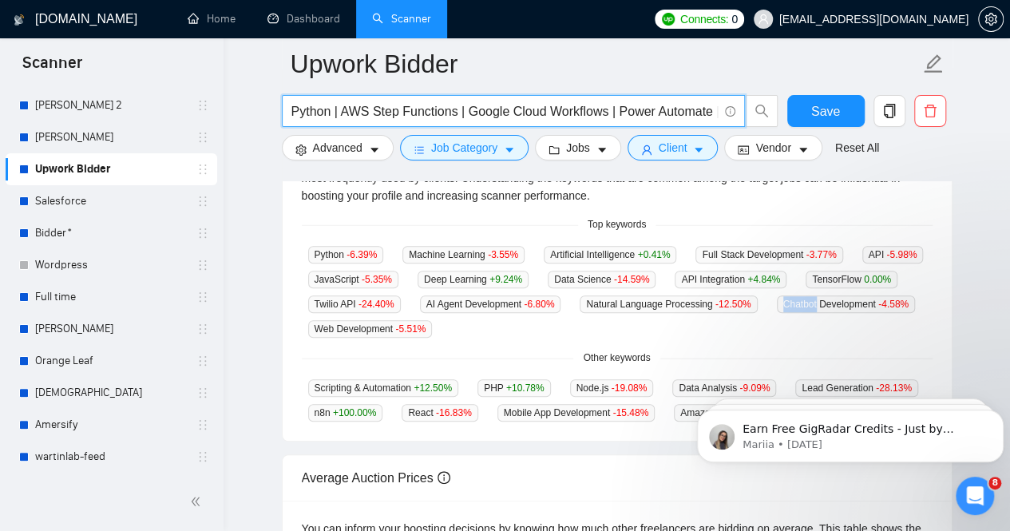
click at [297, 109] on input "Python | AWS Step Functions | Google Cloud Workflows | Power Automate | Azure L…" at bounding box center [504, 111] width 426 height 20
paste input "Chatbot"
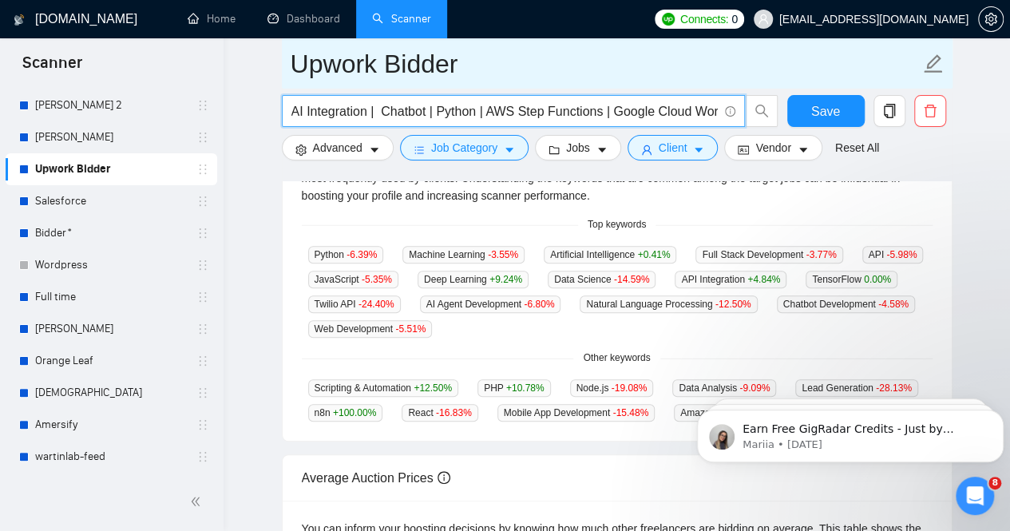
type input "AI Integration | Chatbot | Python | AWS Step Functions | Google Cloud Workflows…"
click at [626, 68] on input "Upwork Bidder" at bounding box center [605, 64] width 629 height 40
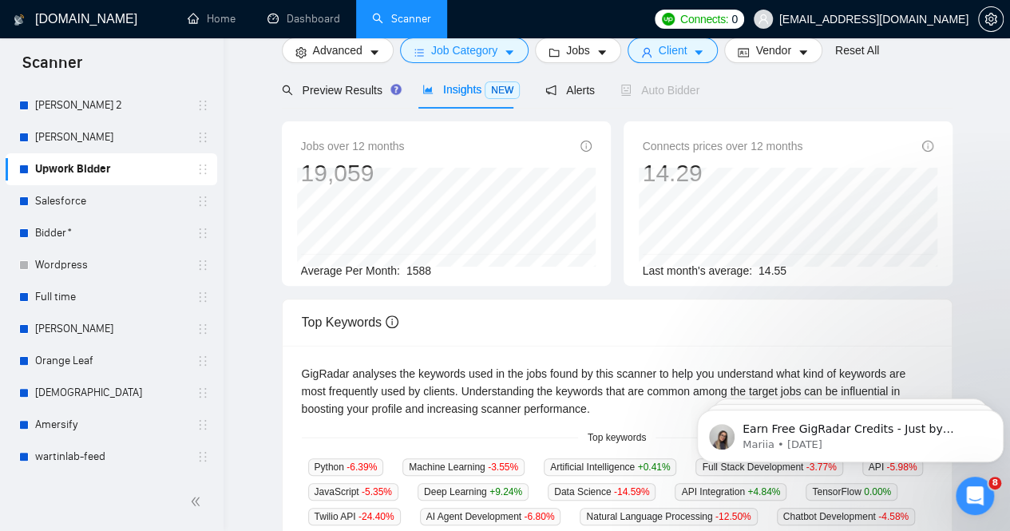
scroll to position [0, 0]
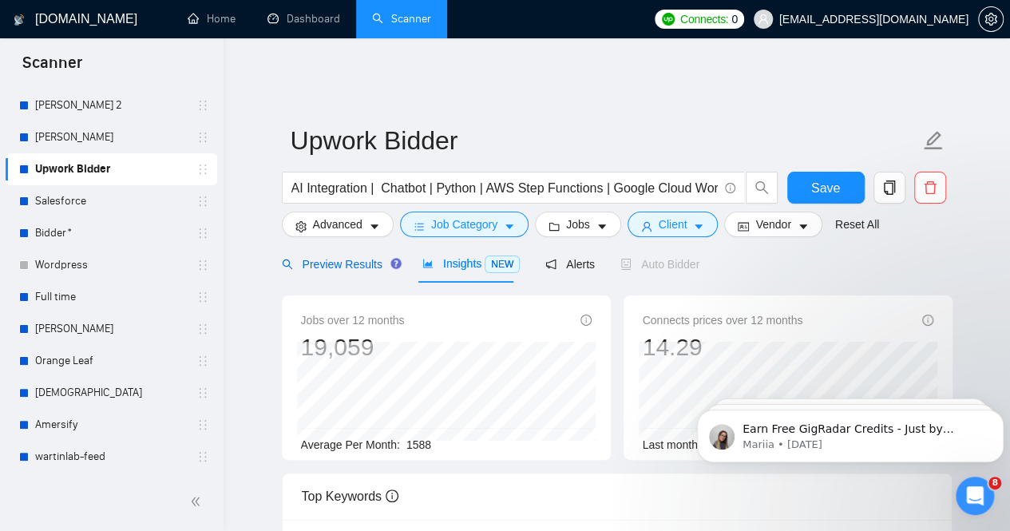
click at [333, 258] on span "Preview Results" at bounding box center [339, 264] width 115 height 13
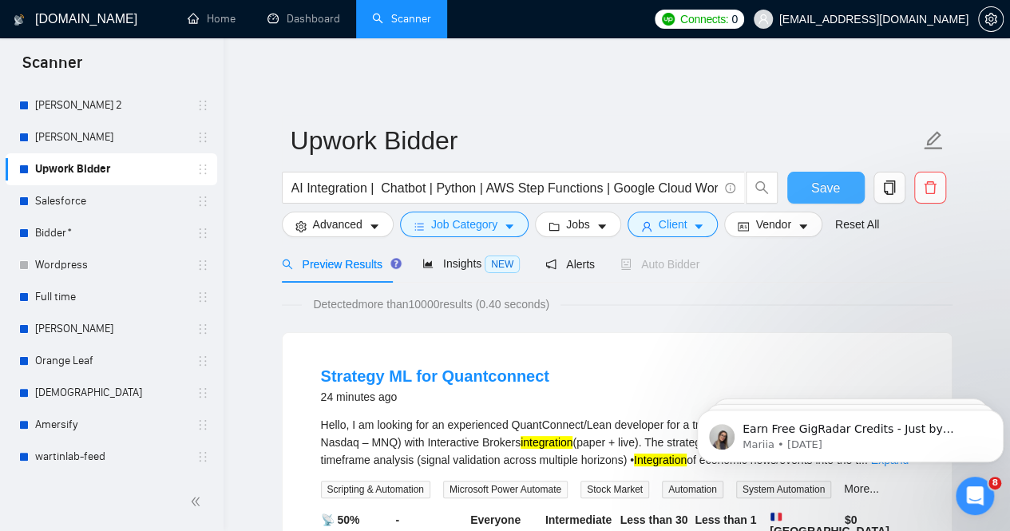
click at [819, 178] on span "Save" at bounding box center [825, 188] width 29 height 20
